Goal: Task Accomplishment & Management: Complete application form

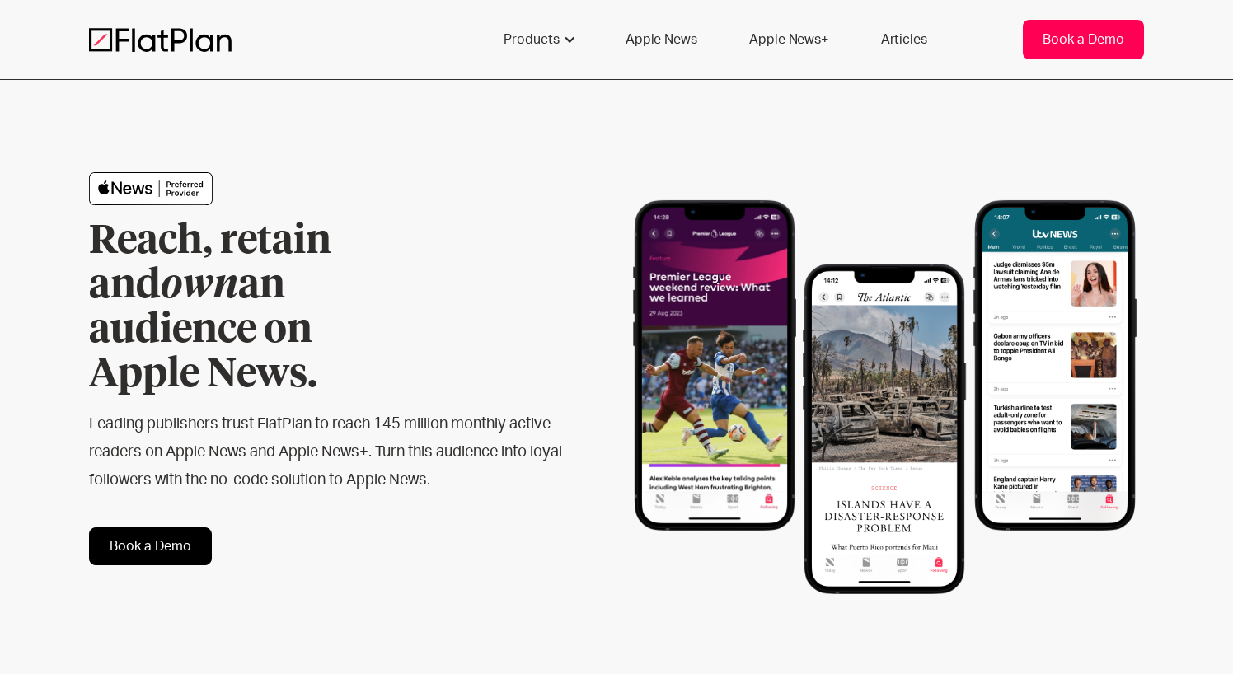
click at [1084, 35] on div "Book a Demo" at bounding box center [1083, 40] width 82 height 20
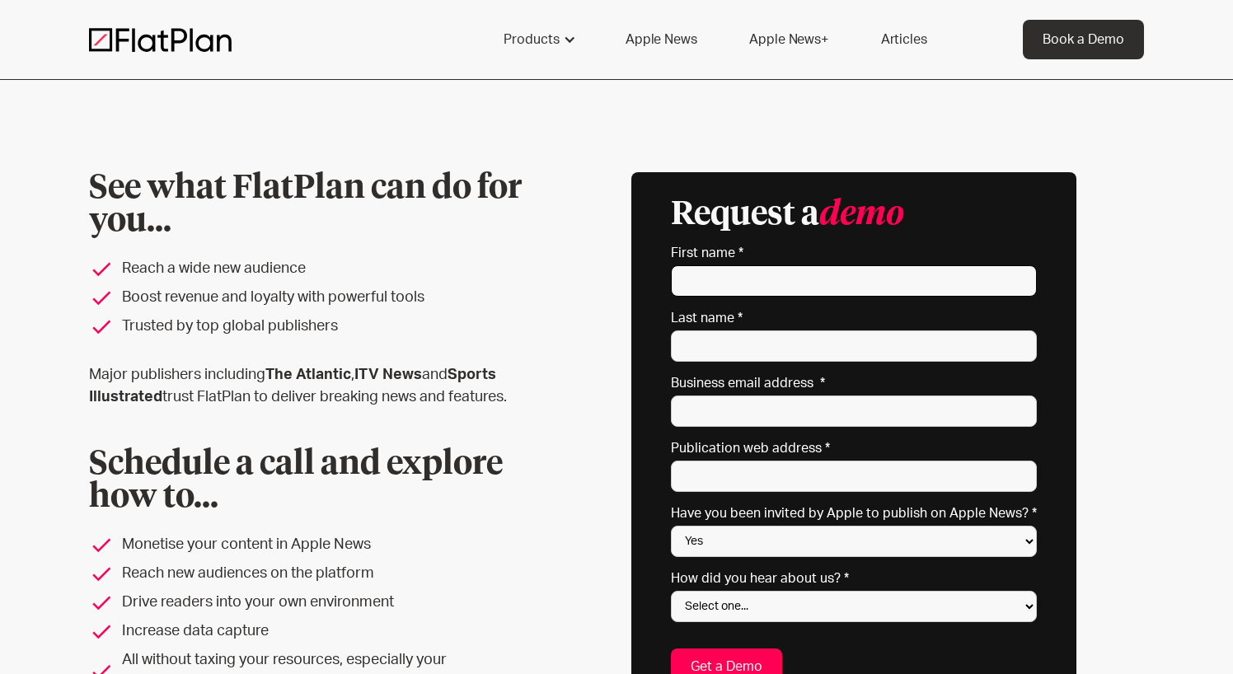
click at [756, 292] on input "First name *" at bounding box center [854, 280] width 366 height 31
type input "Oleksandr"
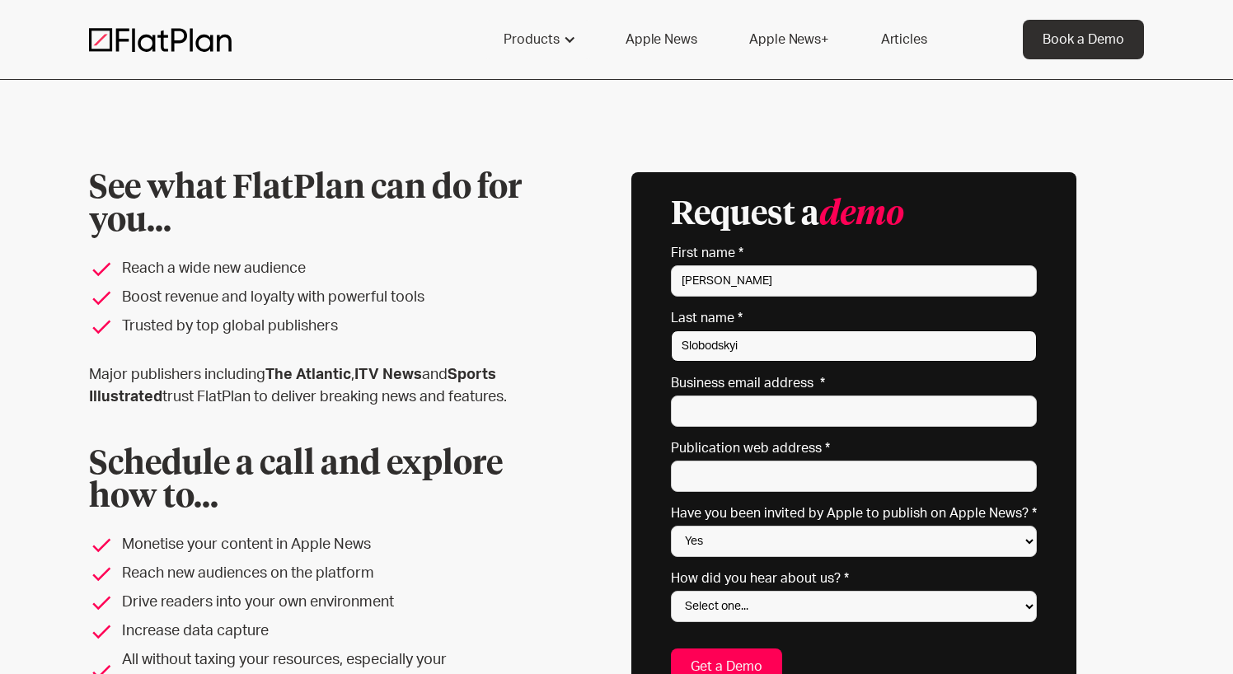
type input "Slobodskyi"
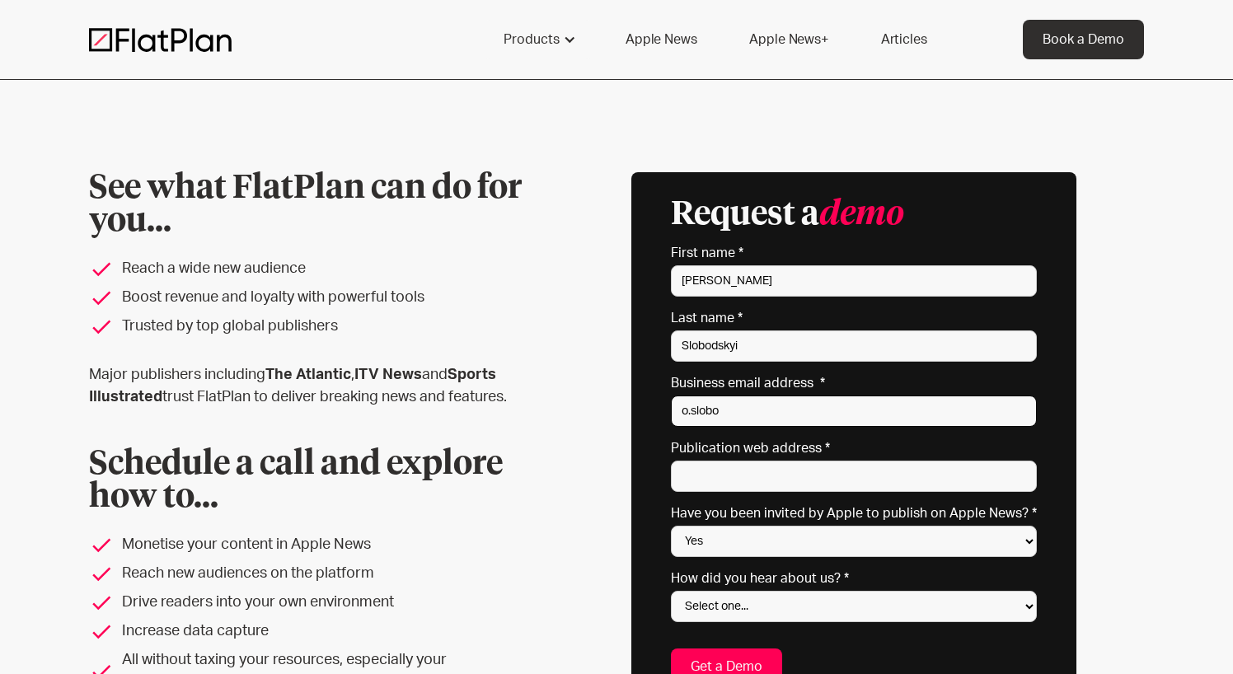
type input "o.slobodskyi@united24media.com"
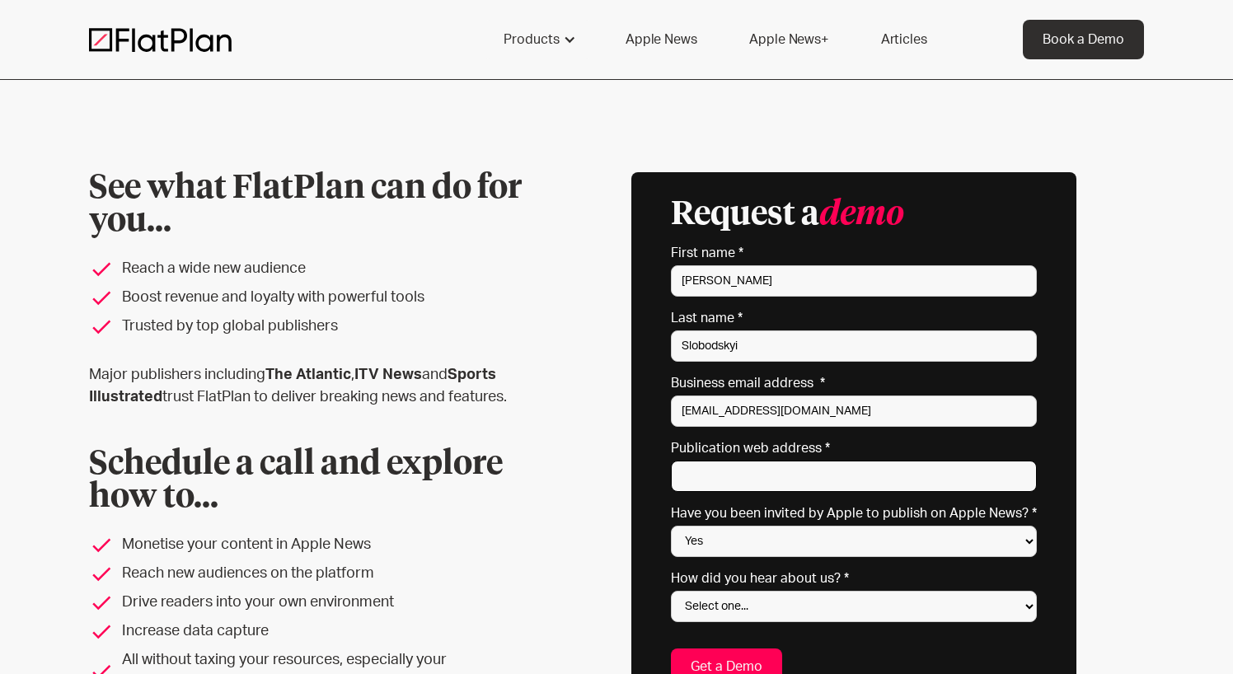
click at [812, 475] on input "Publication web address *" at bounding box center [854, 476] width 366 height 31
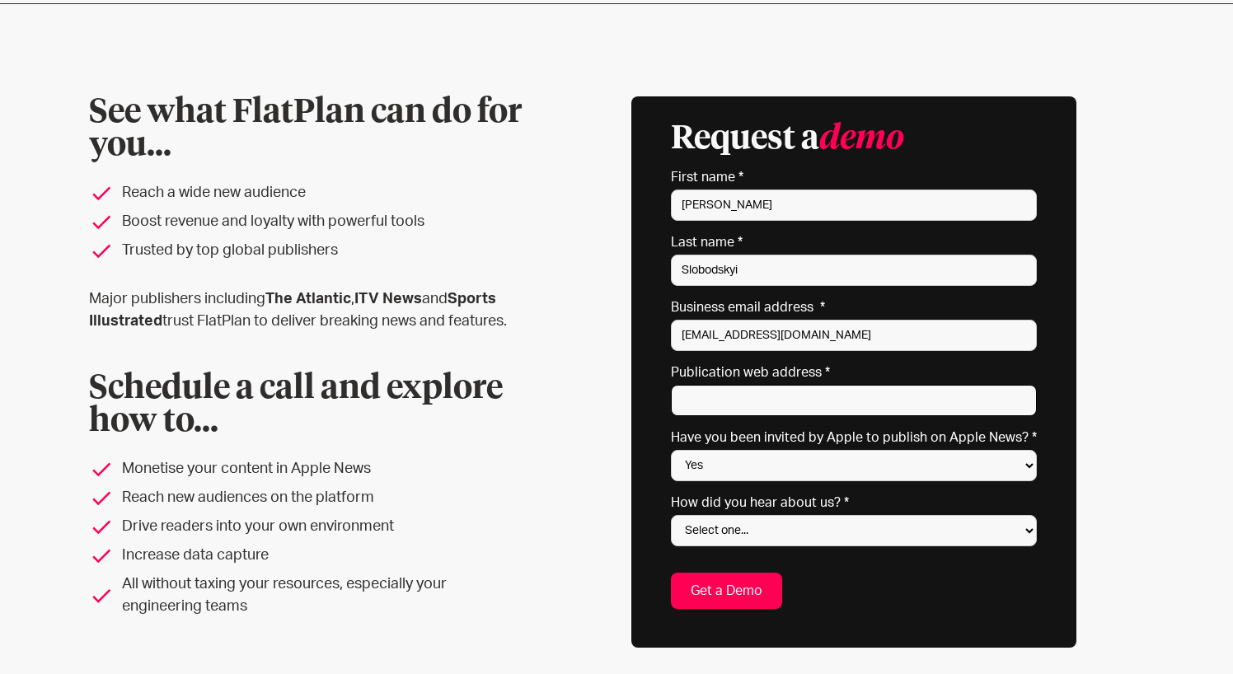
scroll to position [74, 0]
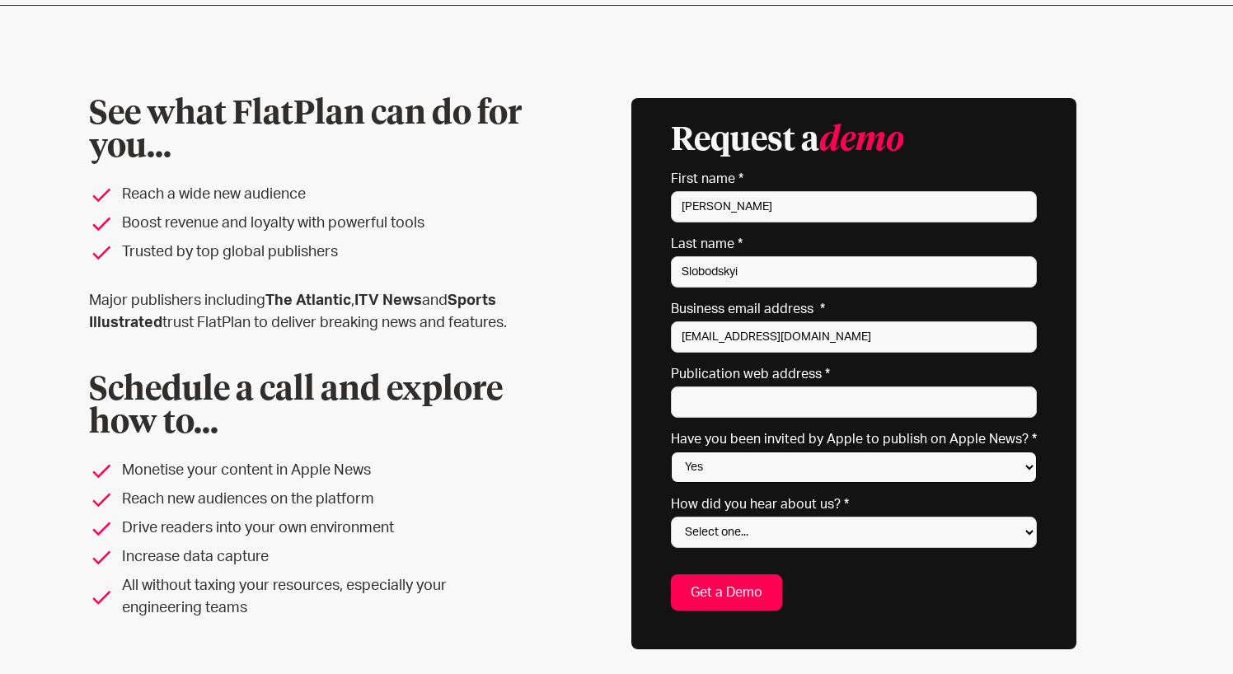
click at [854, 462] on select "Yes No Not sure" at bounding box center [854, 466] width 366 height 31
select select "No"
click at [832, 527] on select "Select one... Search engine (Google, DuckDuckGo etc) Apple website Google Ad Li…" at bounding box center [854, 532] width 366 height 31
select select "Search engine"
click at [747, 459] on select "Yes No Not sure" at bounding box center [854, 466] width 366 height 31
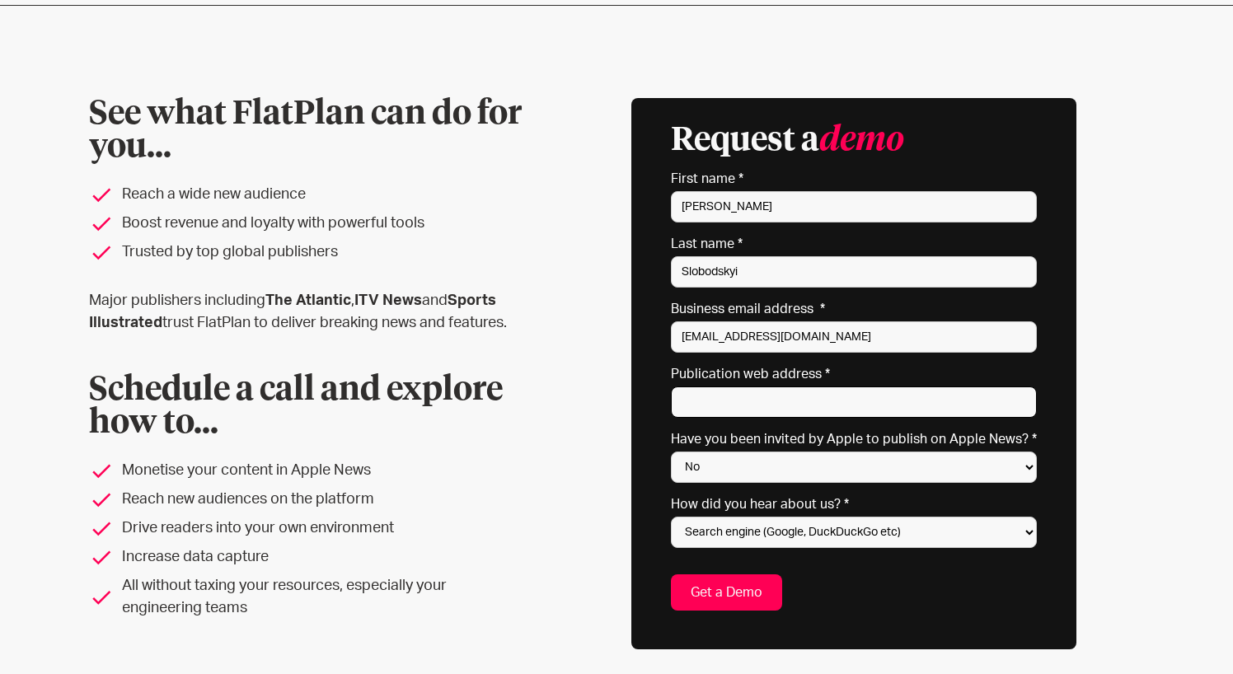
click at [781, 402] on input "Publication web address *" at bounding box center [854, 401] width 366 height 31
paste input "https://united24media.com/"
type input "https://united24media.com/"
click at [747, 596] on input "Get a Demo" at bounding box center [726, 592] width 111 height 36
type input "Please wait..."
